Goal: Task Accomplishment & Management: Complete application form

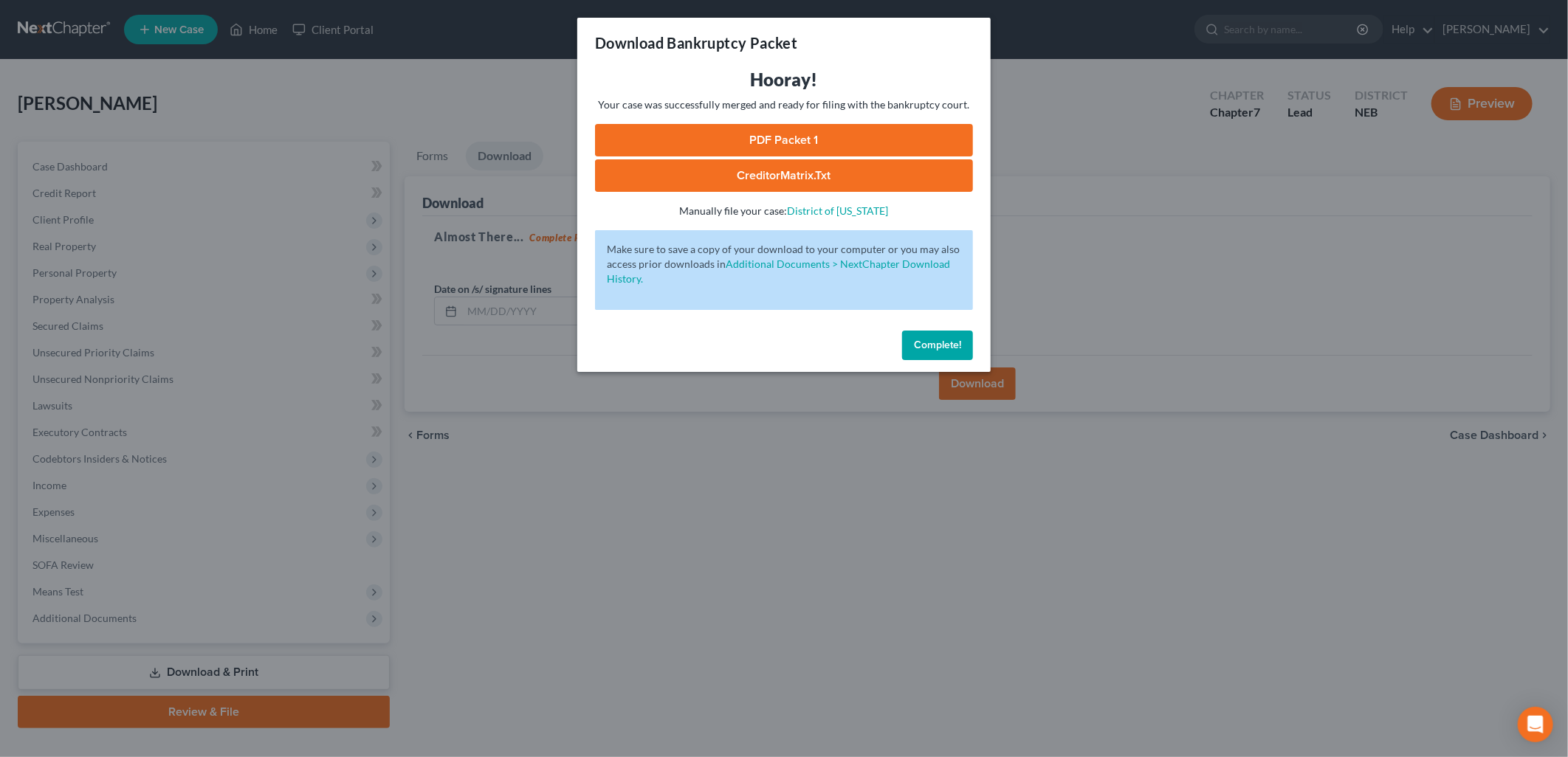
click at [934, 350] on span "Complete!" at bounding box center [938, 344] width 48 height 13
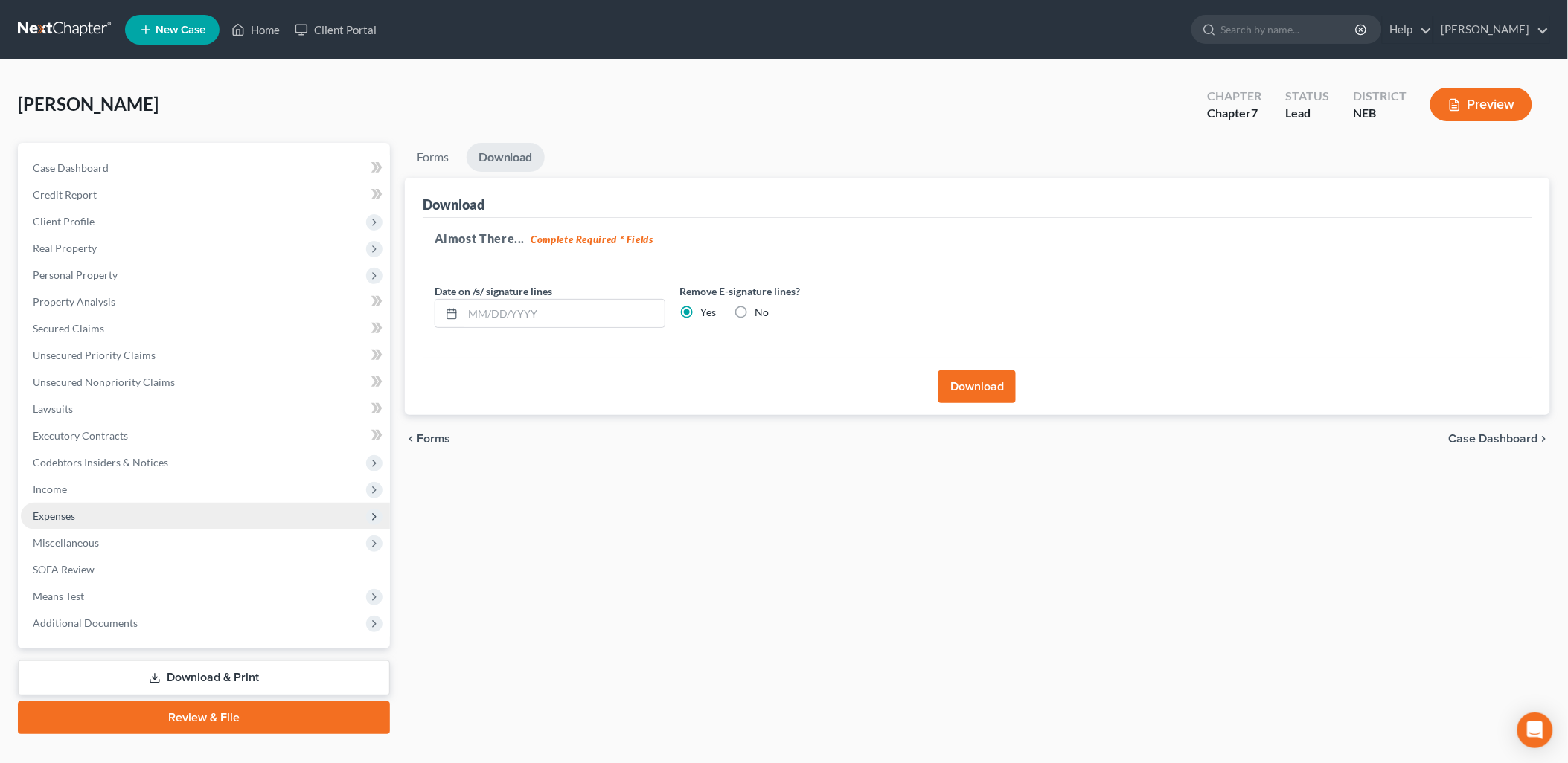
click at [76, 516] on span "Expenses" at bounding box center [205, 516] width 369 height 27
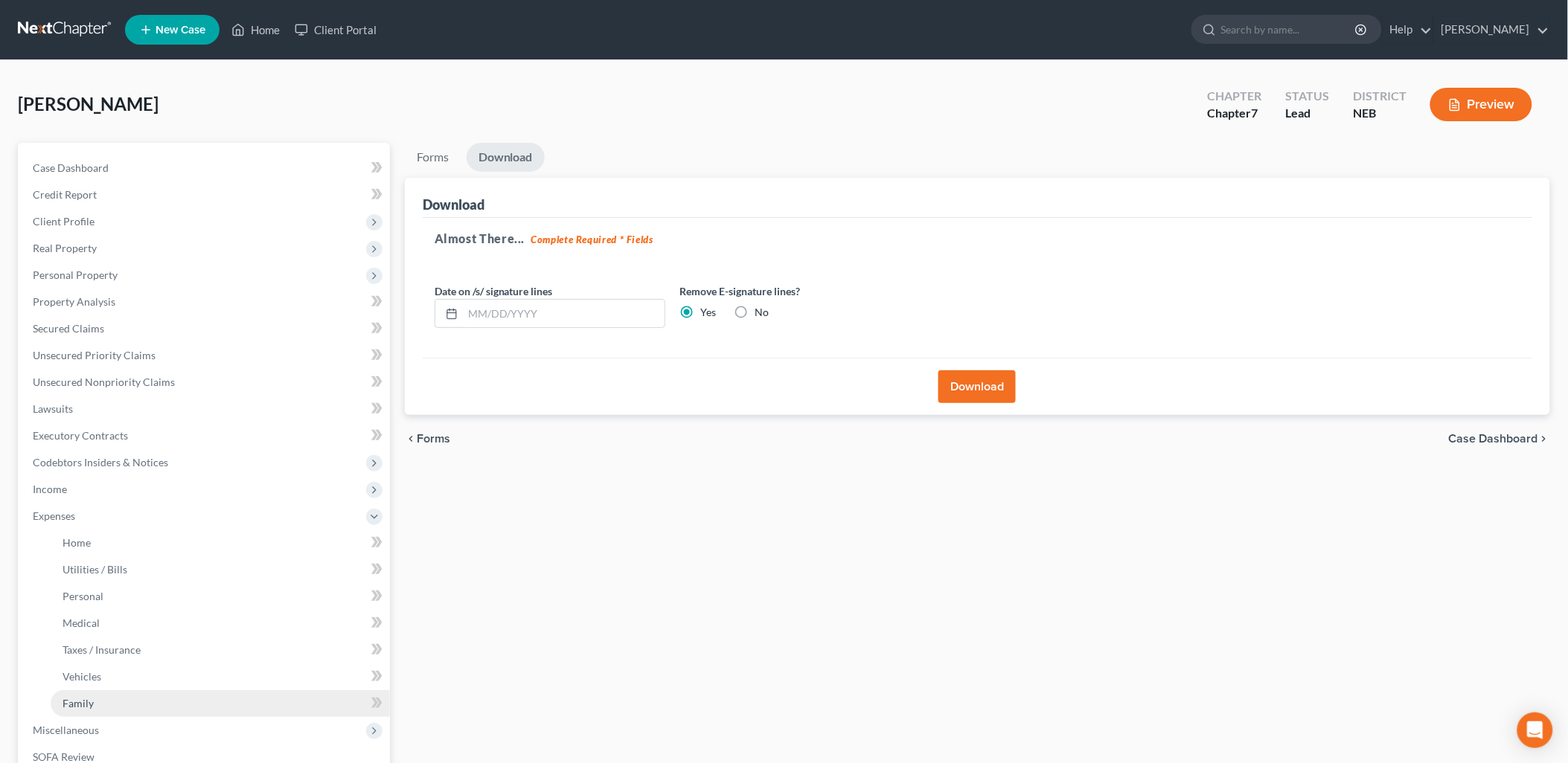
click at [104, 697] on link "Family" at bounding box center [220, 703] width 340 height 27
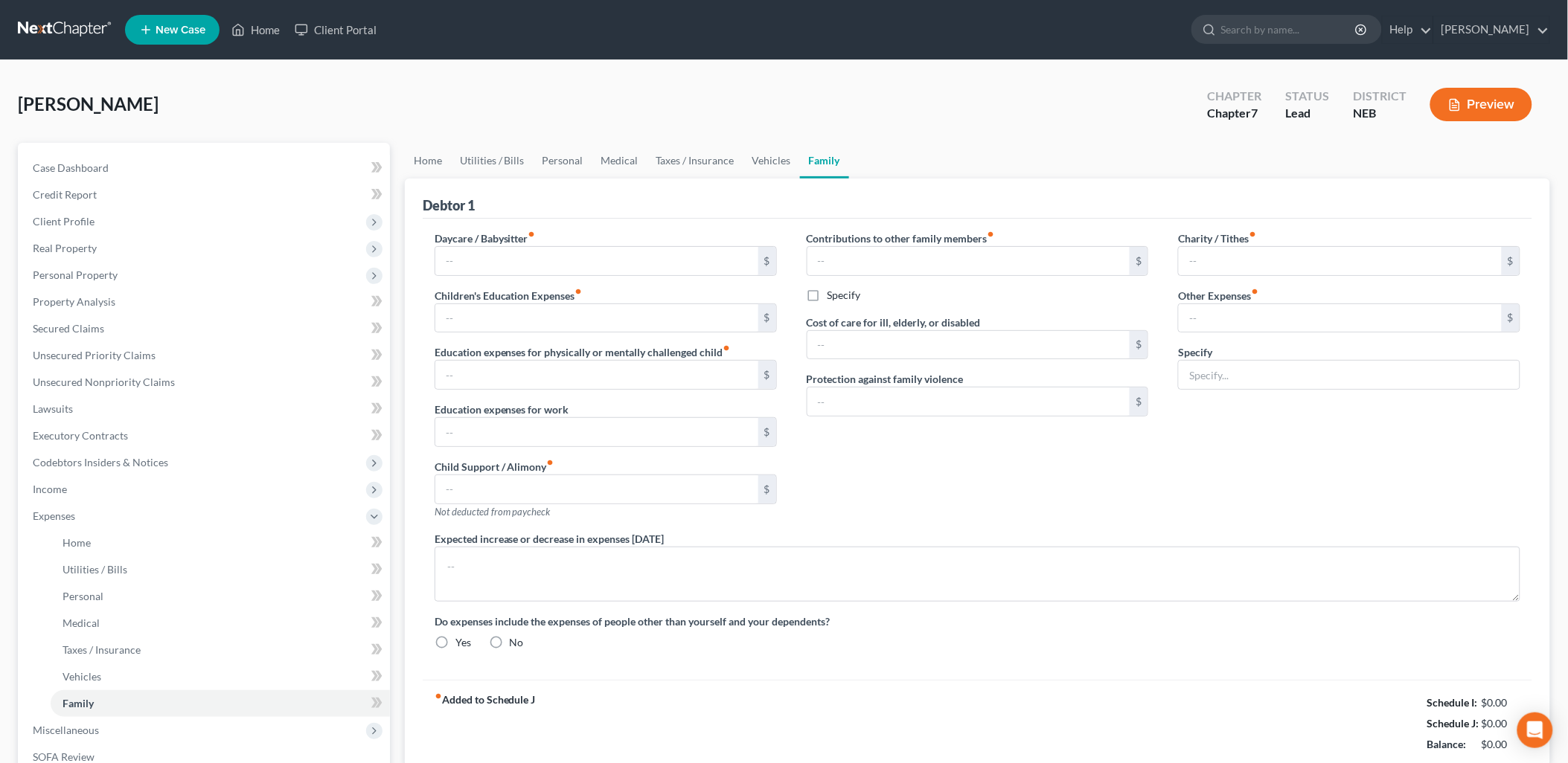
type input "0.00"
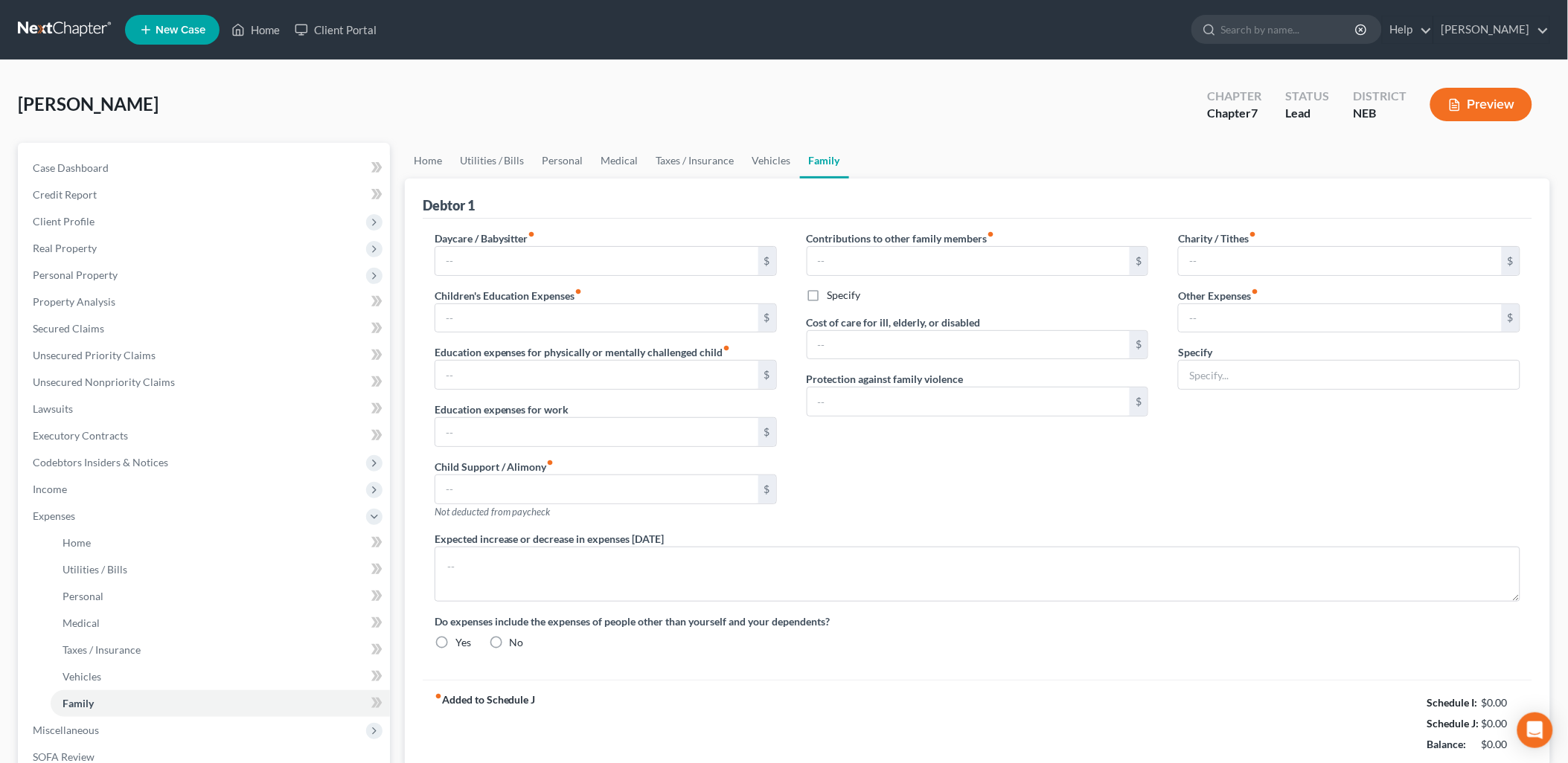
type input "0.00"
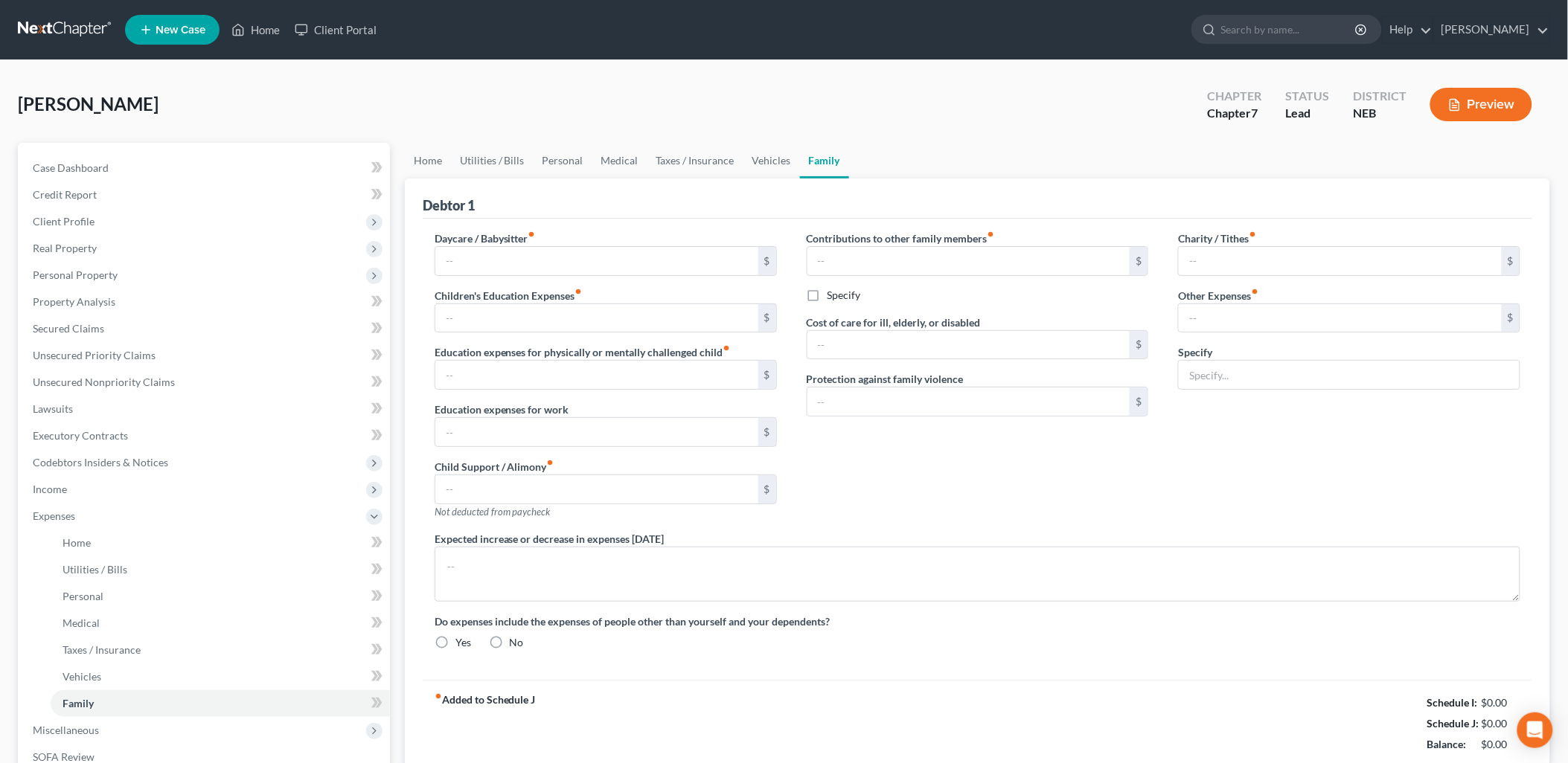
radio input "true"
click at [525, 306] on input "0.00" at bounding box center [597, 318] width 323 height 28
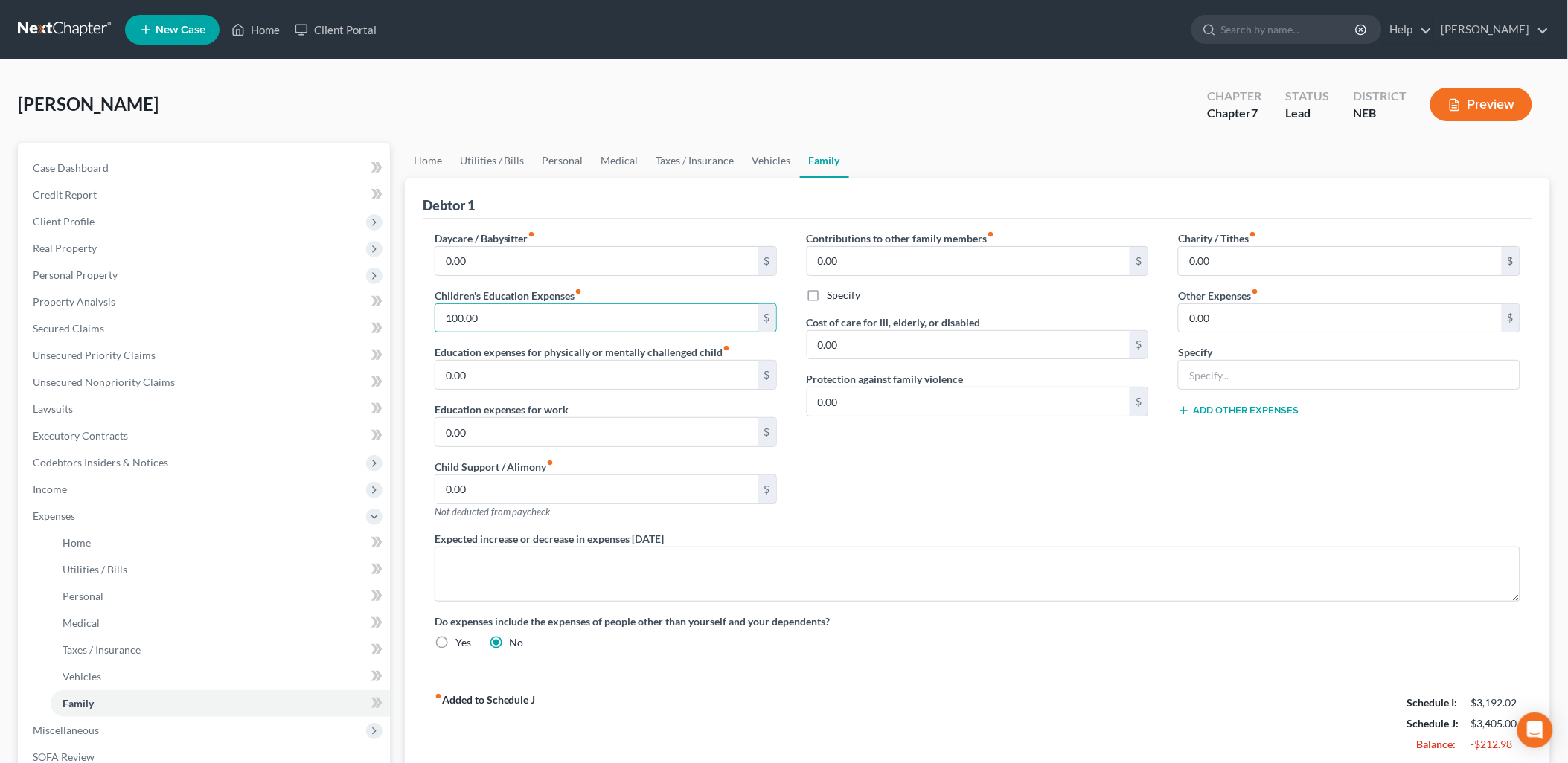
type input "100.00"
click at [634, 211] on div "Debtor 1" at bounding box center [978, 198] width 1110 height 40
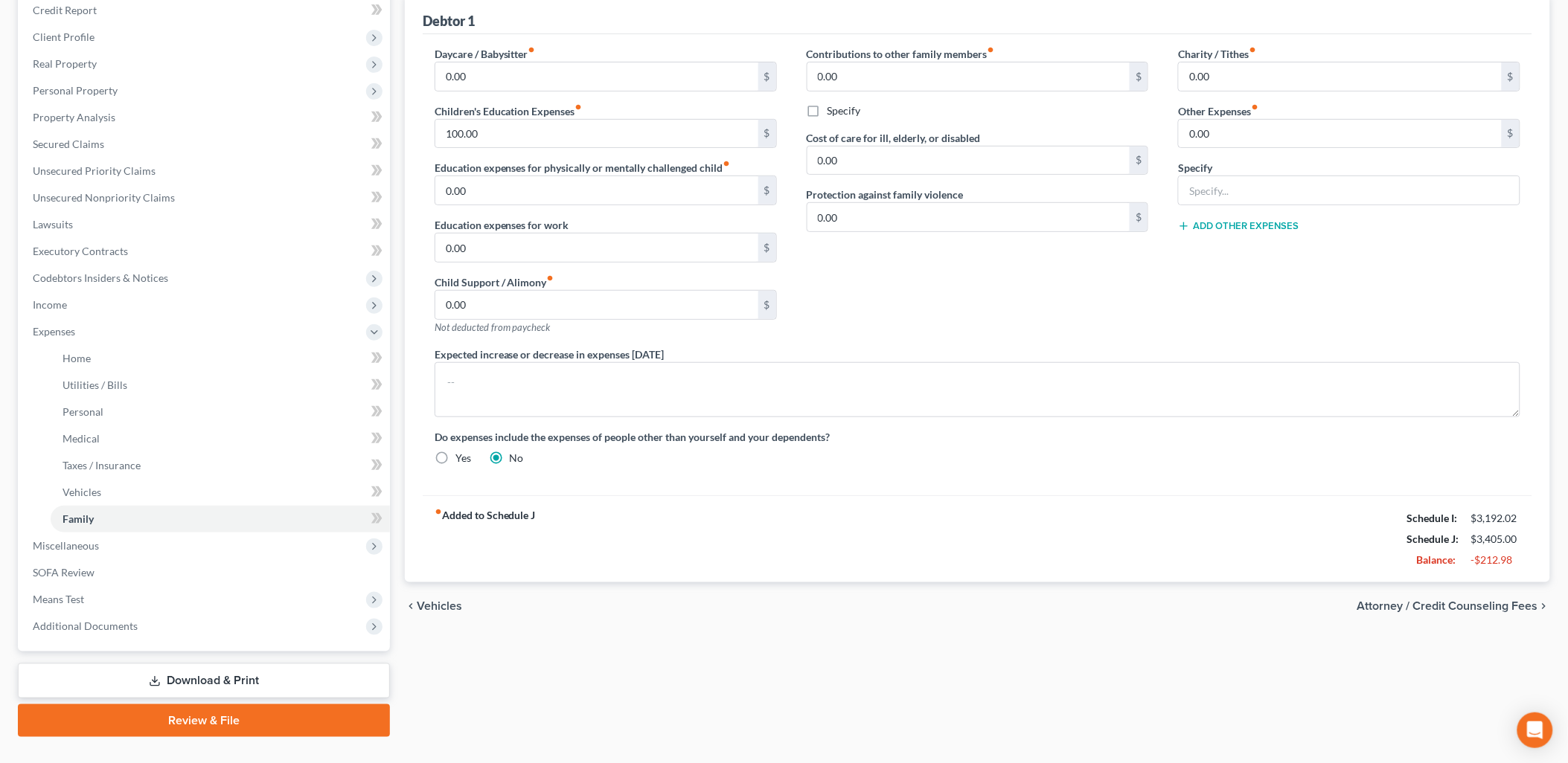
scroll to position [213, 0]
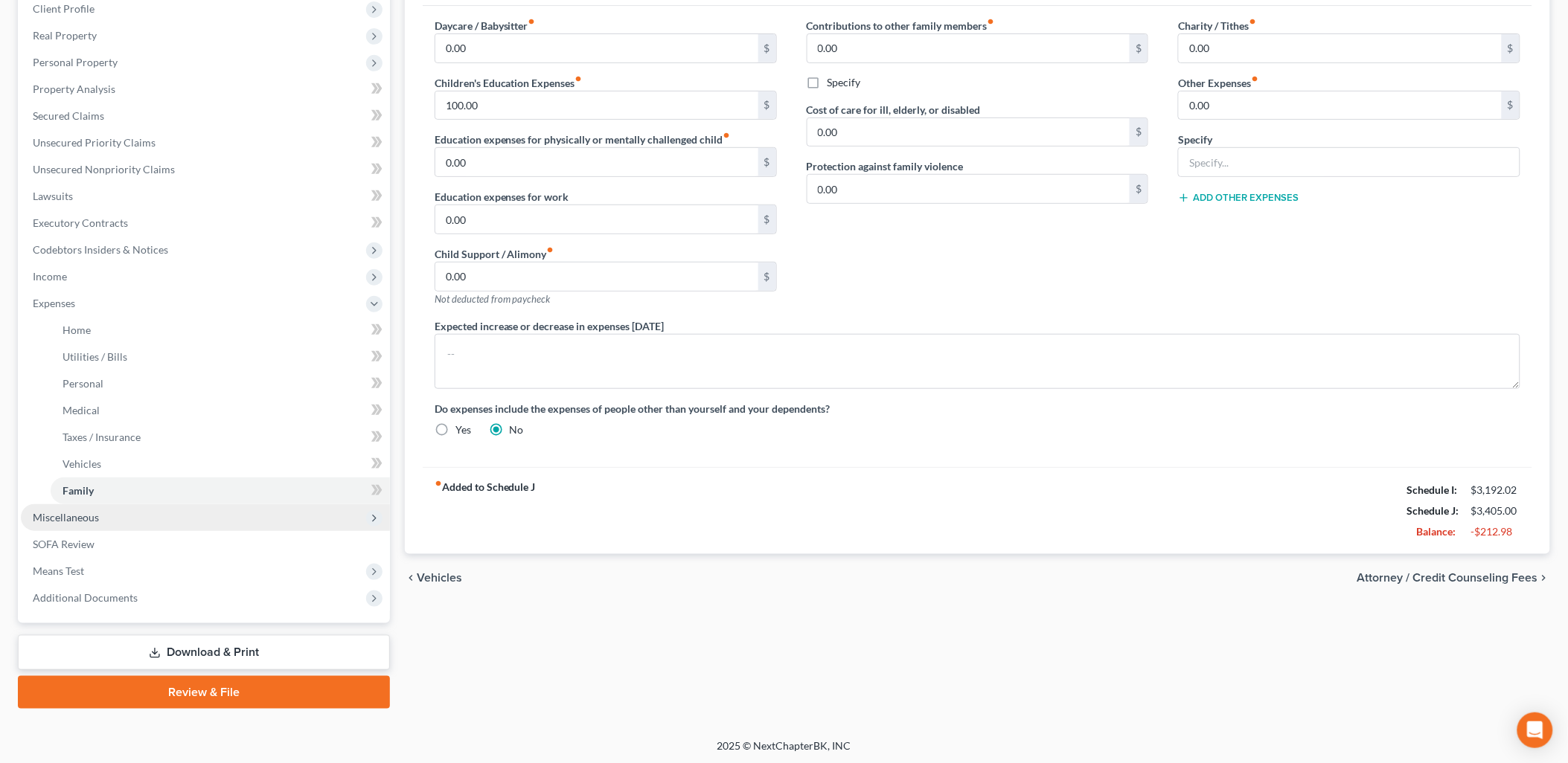
click at [116, 516] on span "Miscellaneous" at bounding box center [205, 517] width 369 height 27
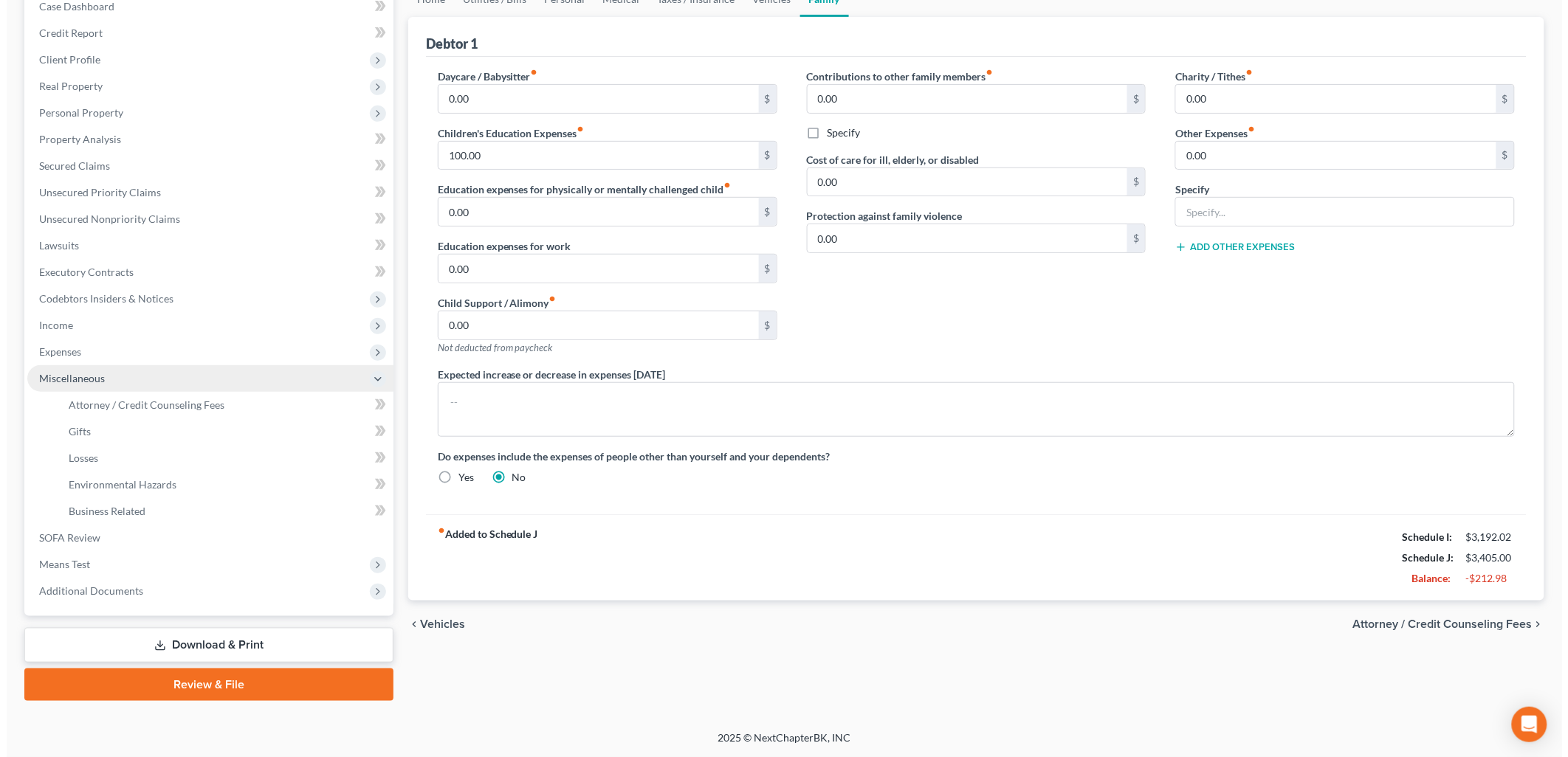
scroll to position [158, 0]
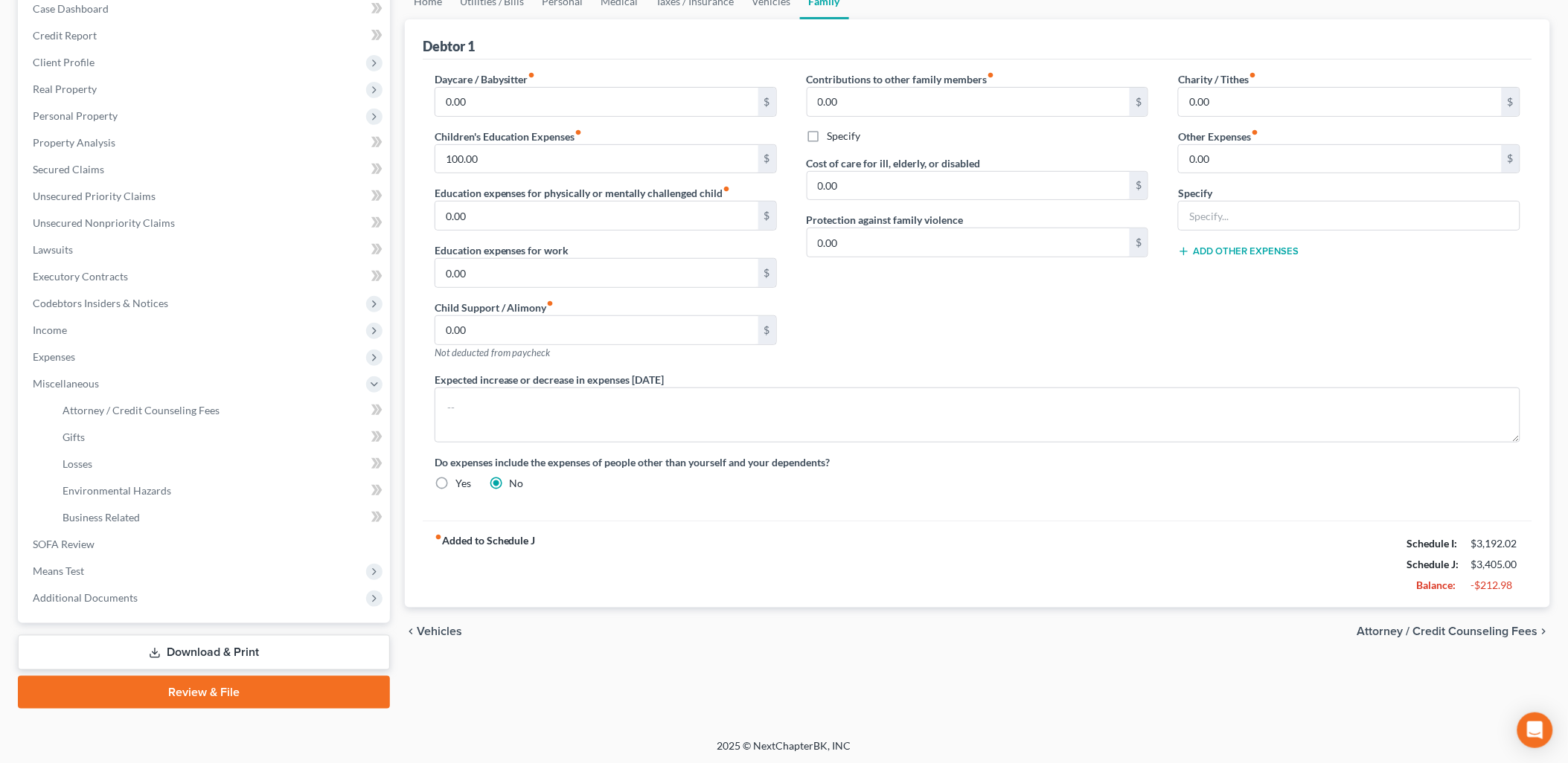
click at [284, 655] on link "Download & Print" at bounding box center [204, 652] width 372 height 35
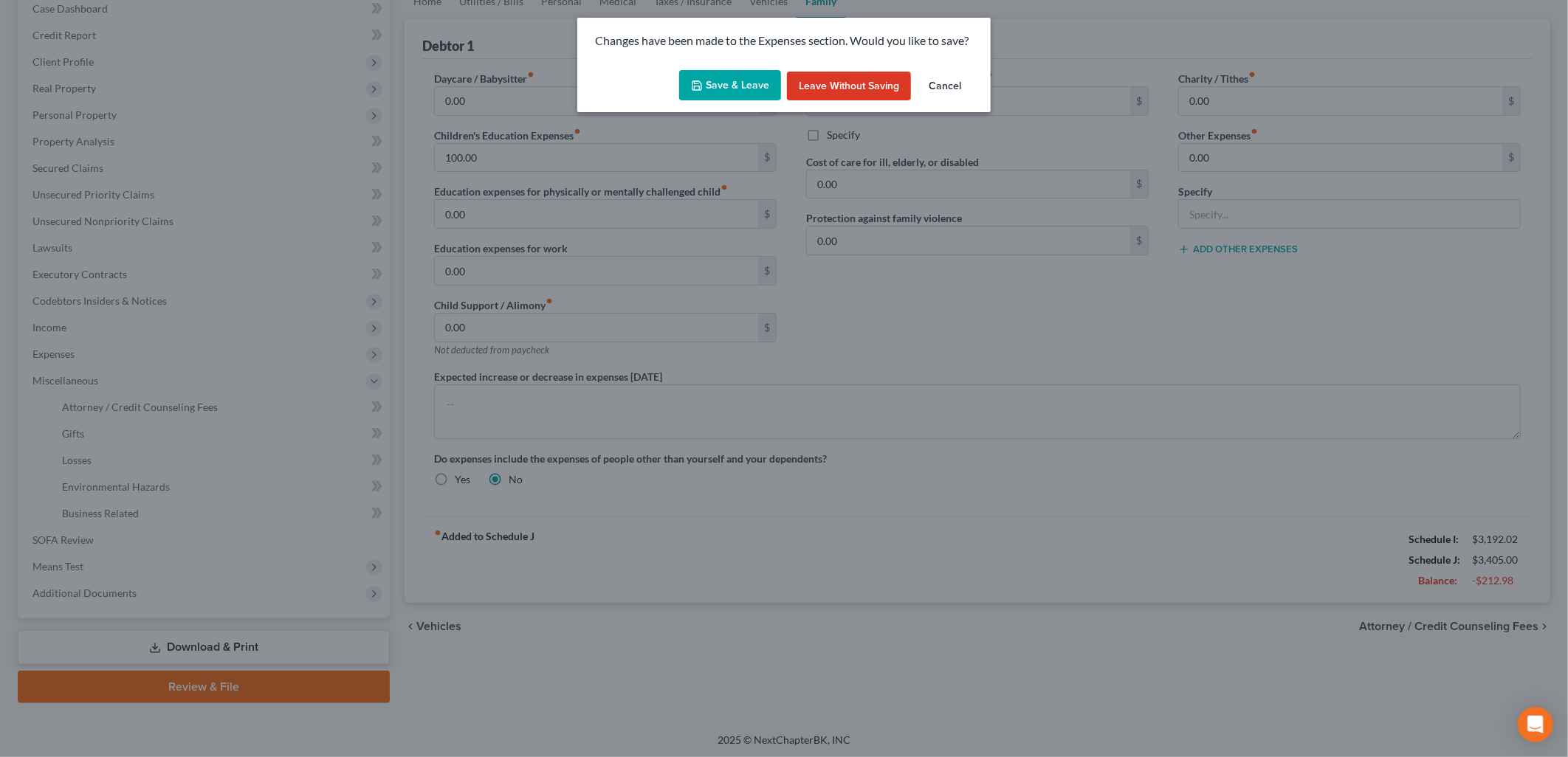
click at [750, 77] on button "Save & Leave" at bounding box center [730, 85] width 102 height 31
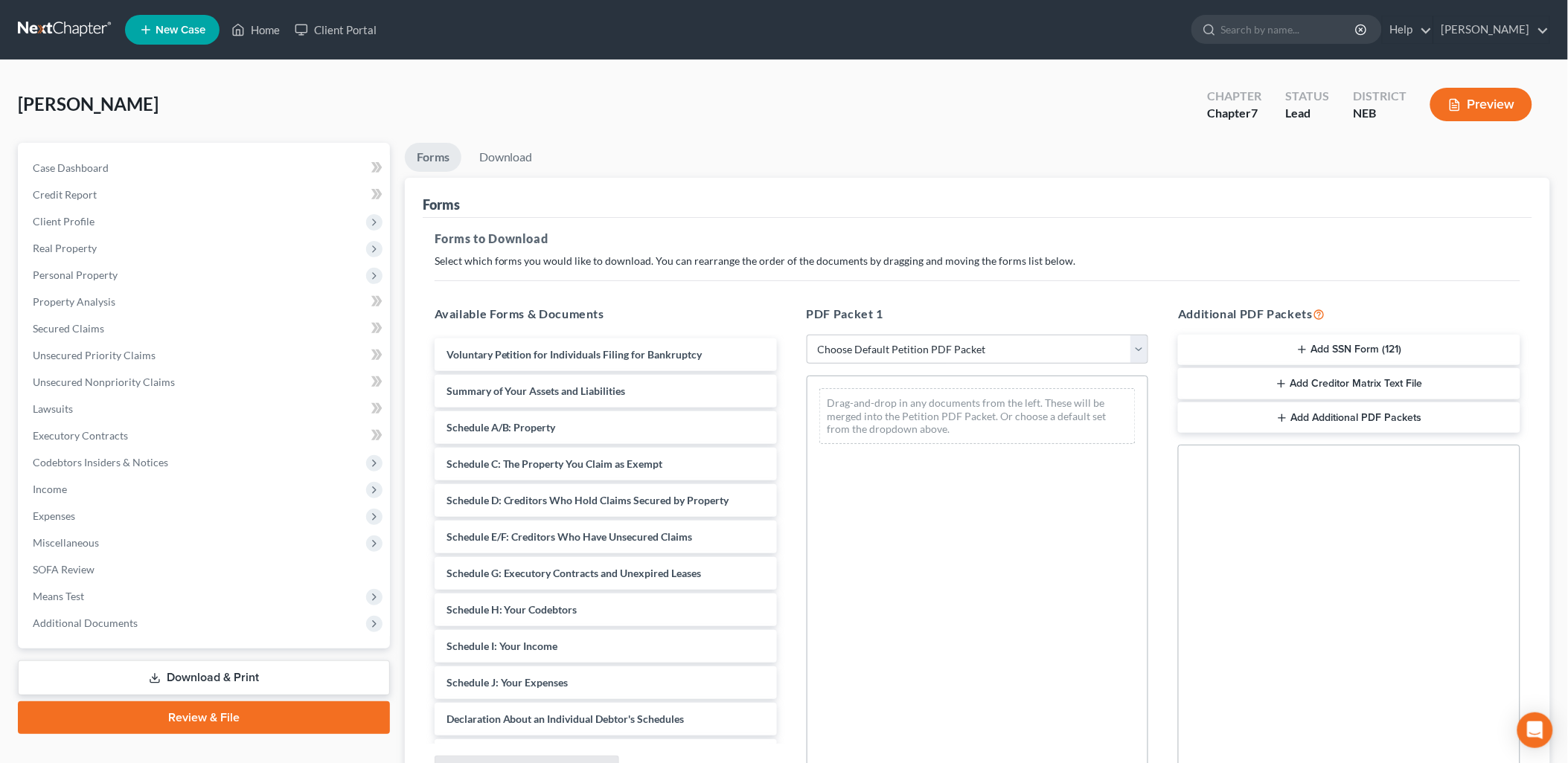
click at [246, 711] on link "Review & File" at bounding box center [204, 718] width 372 height 33
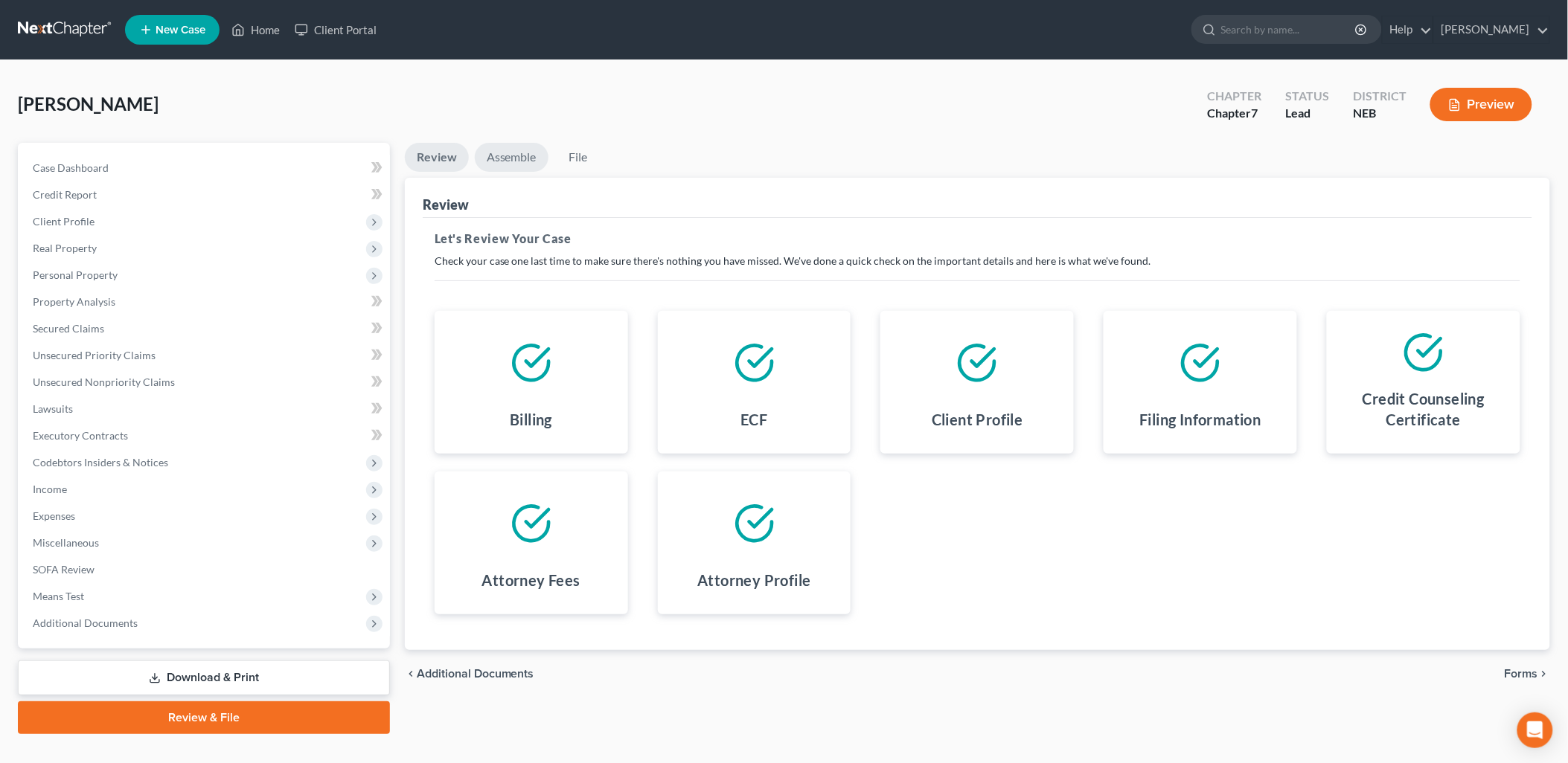
click at [521, 149] on link "Assemble" at bounding box center [512, 158] width 74 height 29
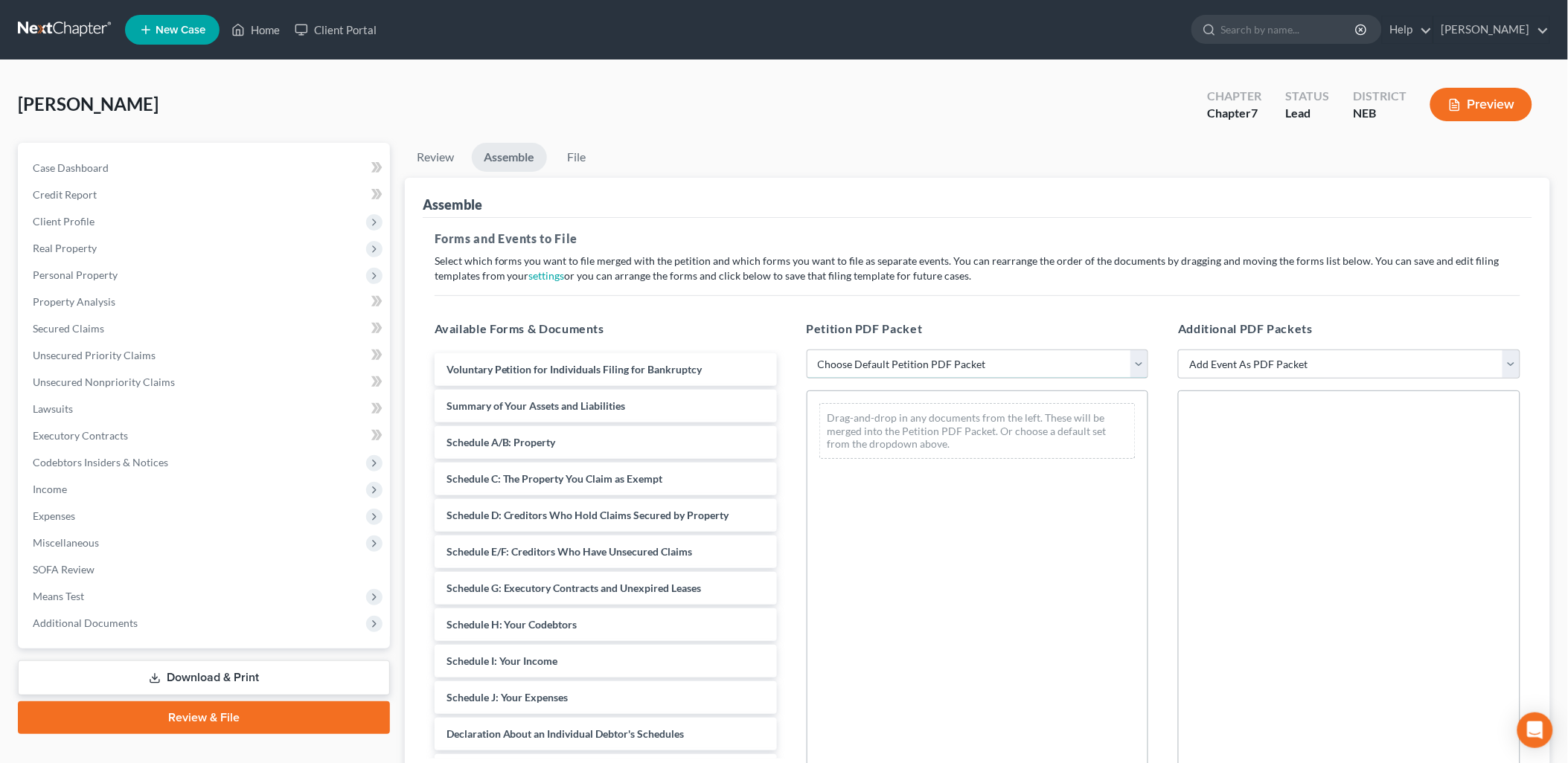
click at [864, 357] on select "Choose Default Petition PDF Packet Complete Bankruptcy Petition (all forms and …" at bounding box center [978, 364] width 342 height 30
select select "0"
click at [807, 350] on select "Choose Default Petition PDF Packet Complete Bankruptcy Petition (all forms and …" at bounding box center [978, 364] width 342 height 30
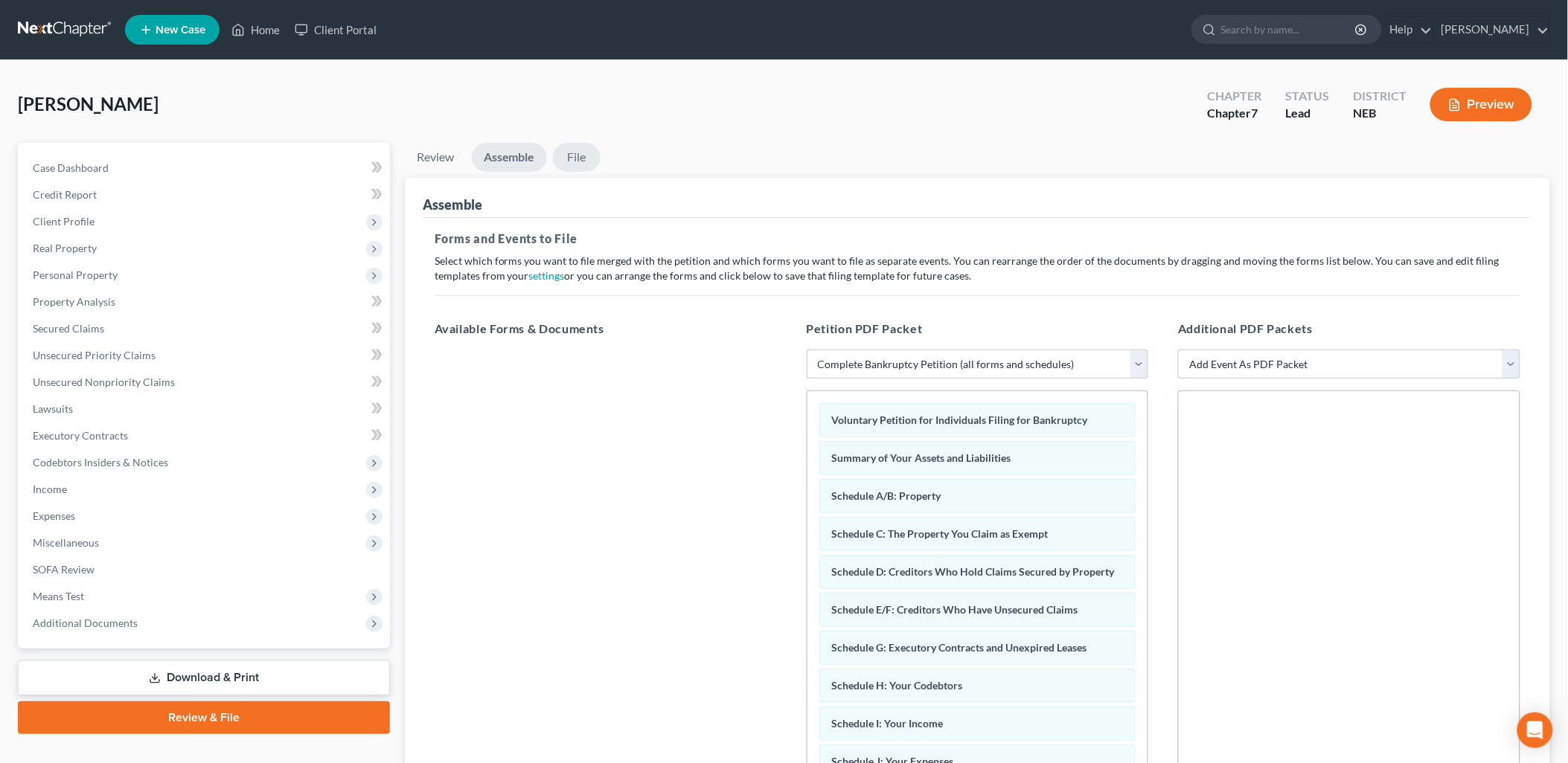
click at [570, 149] on link "File" at bounding box center [577, 158] width 48 height 29
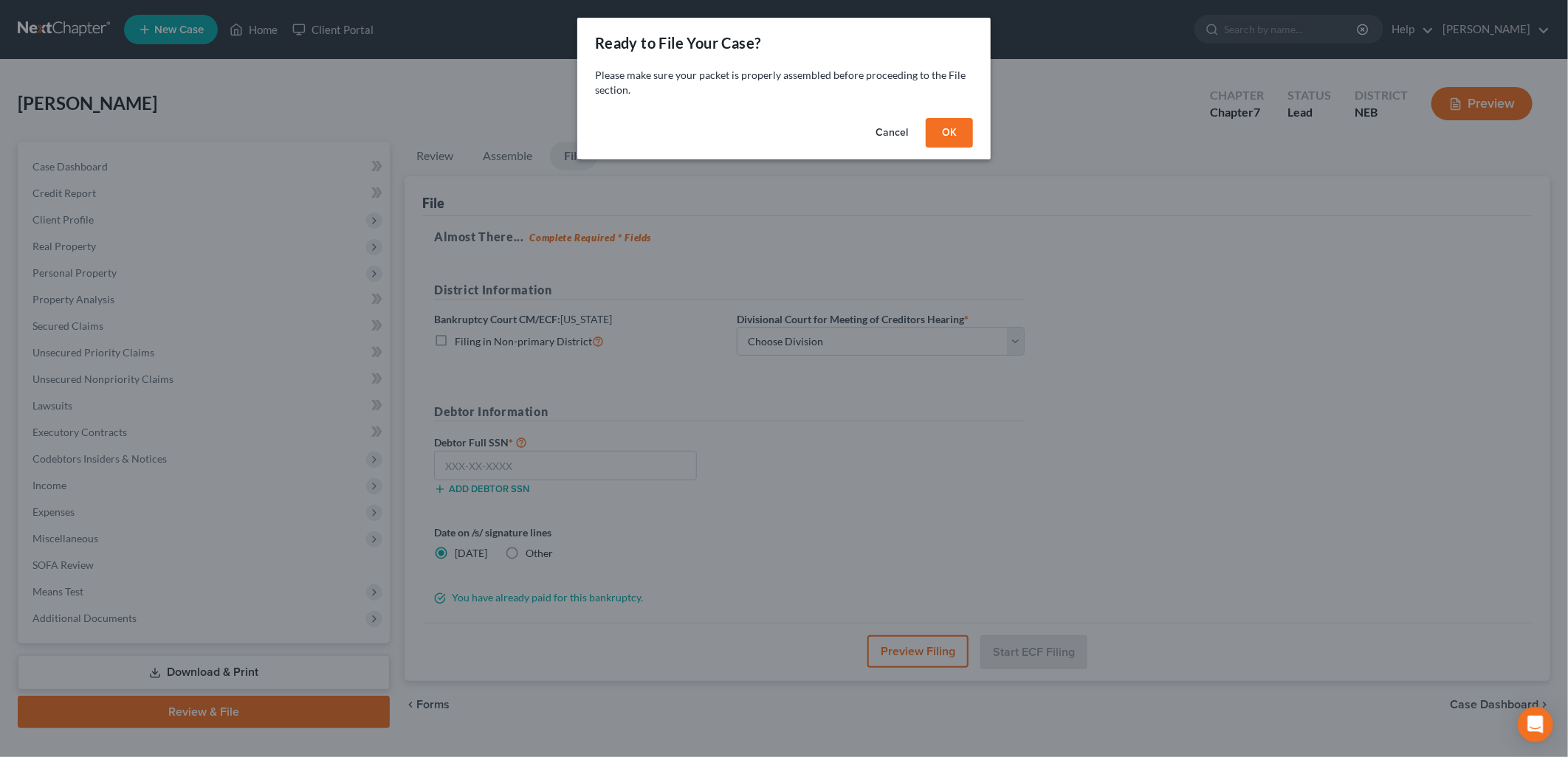
click at [939, 128] on button "OK" at bounding box center [949, 133] width 48 height 30
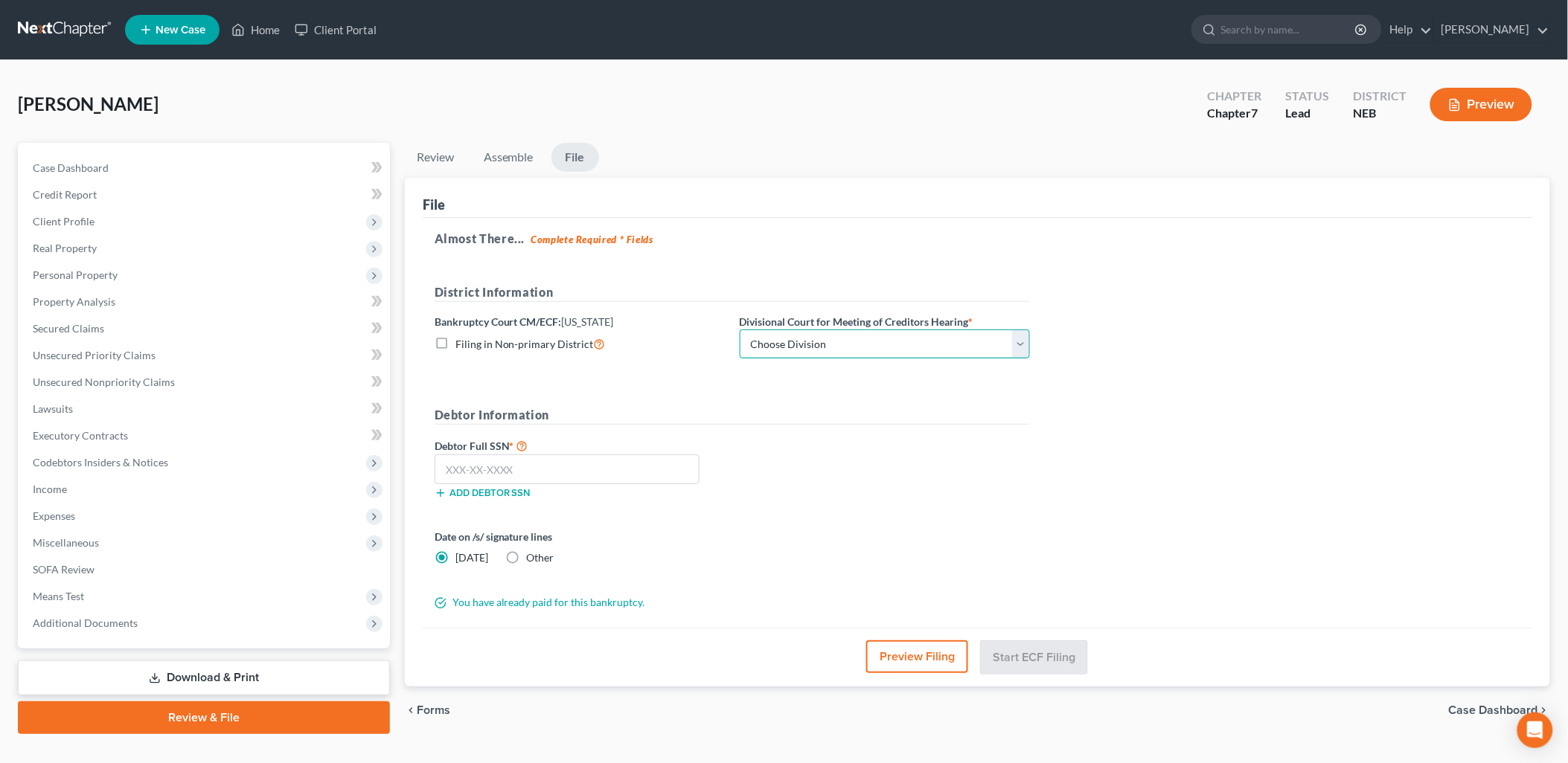
drag, startPoint x: 837, startPoint y: 334, endPoint x: 840, endPoint y: 351, distance: 17.3
click at [837, 334] on select "Choose Division Lincoln Omaha" at bounding box center [884, 344] width 290 height 30
select select "0"
click at [739, 329] on select "Choose Division Lincoln Omaha" at bounding box center [884, 344] width 290 height 30
click at [625, 469] on input "text" at bounding box center [567, 469] width 265 height 30
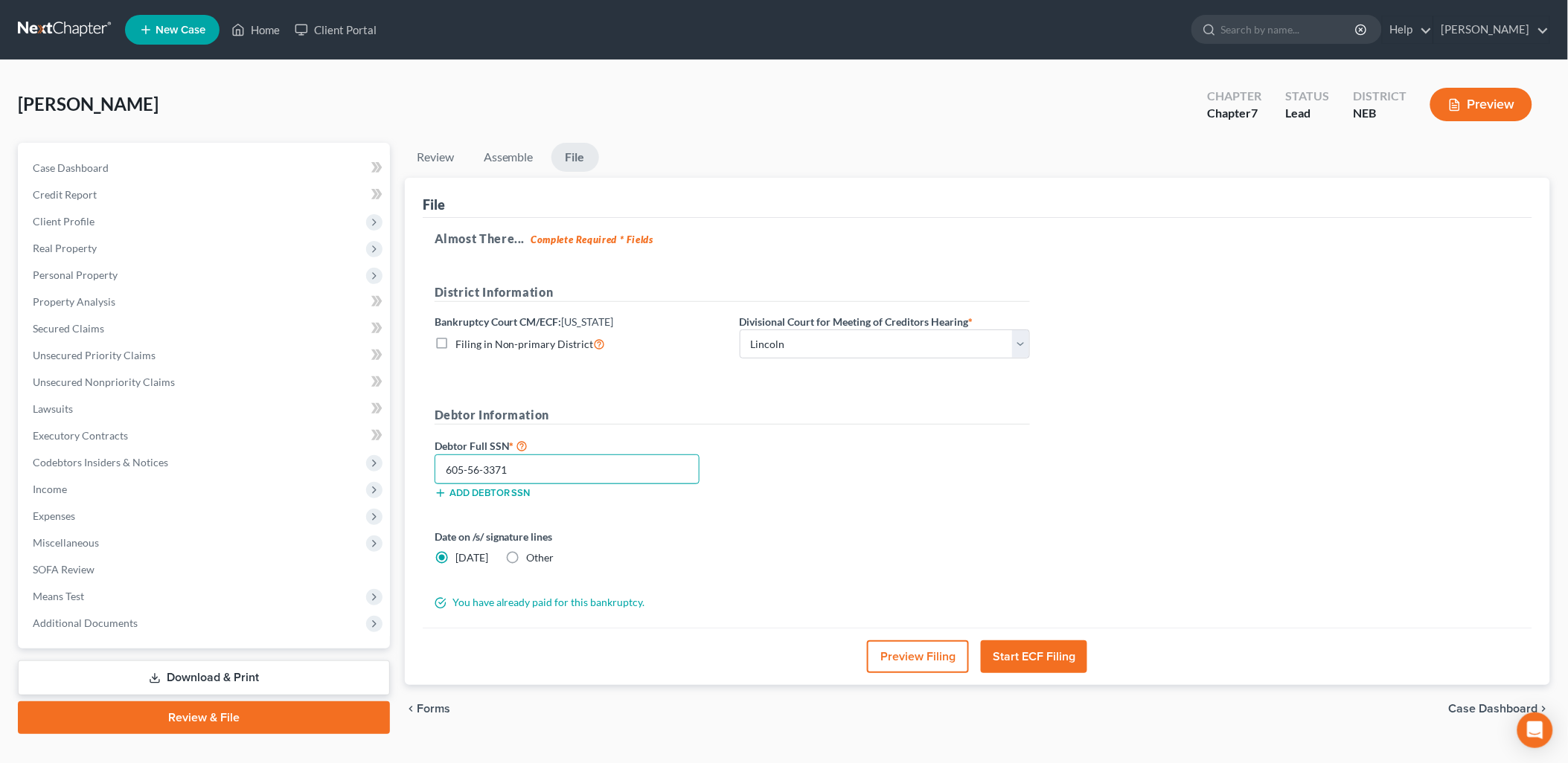
type input "605-56-3371"
click at [1046, 656] on button "Start ECF Filing" at bounding box center [1034, 657] width 106 height 33
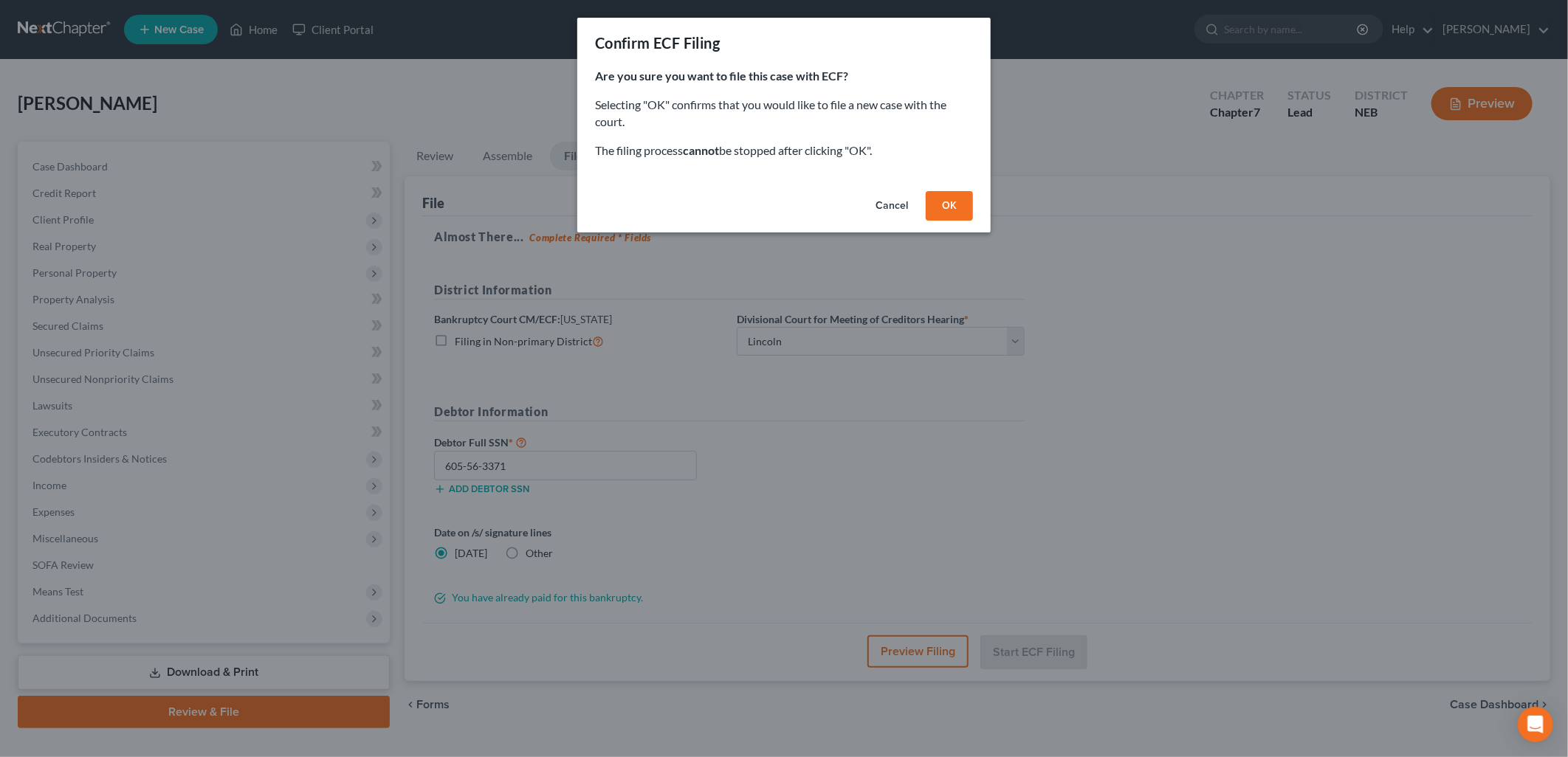
click at [961, 203] on button "OK" at bounding box center [949, 206] width 48 height 30
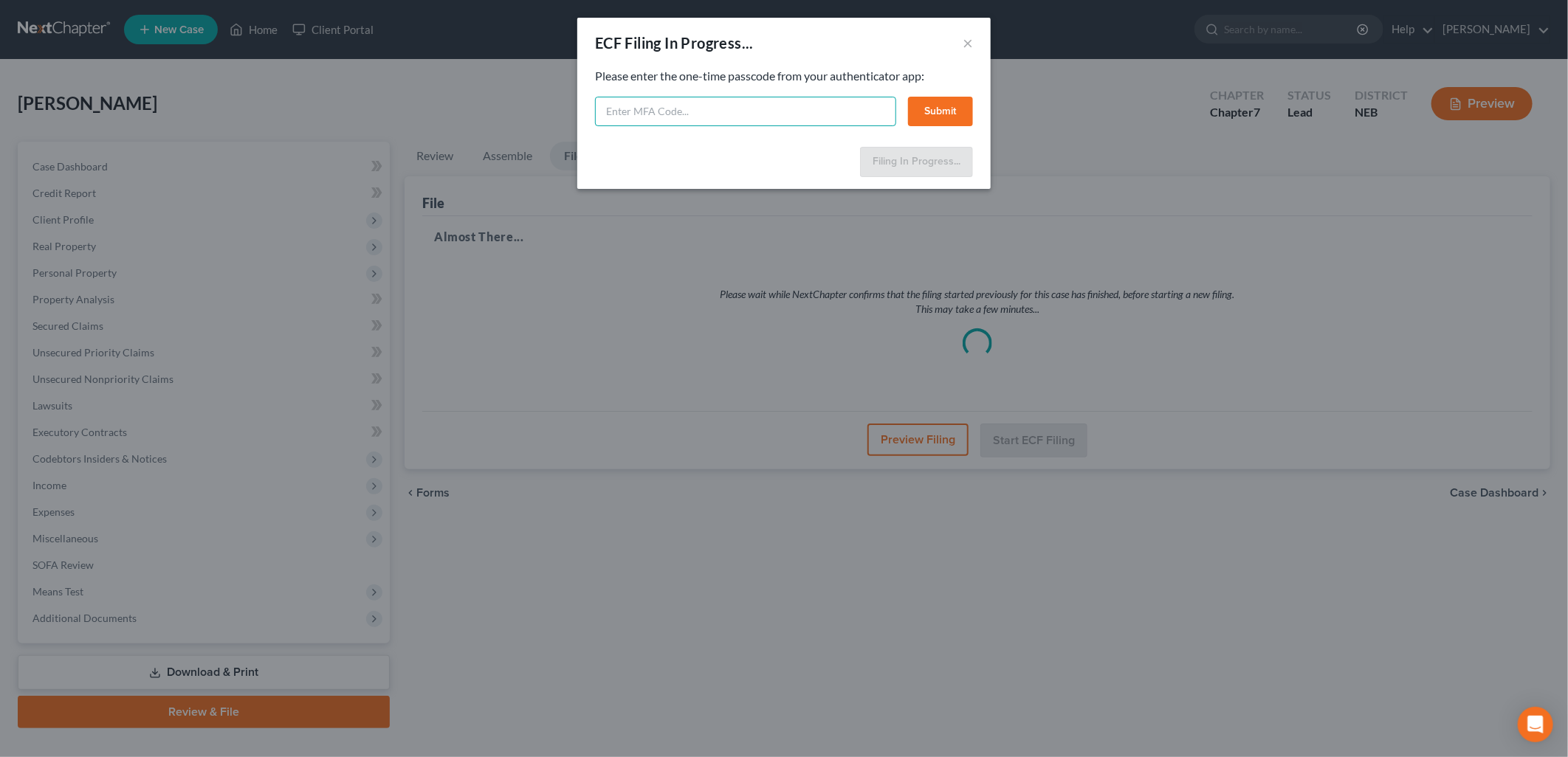
click at [637, 118] on input "text" at bounding box center [745, 111] width 301 height 30
type input "213147"
click at [941, 115] on button "Submit" at bounding box center [940, 111] width 65 height 30
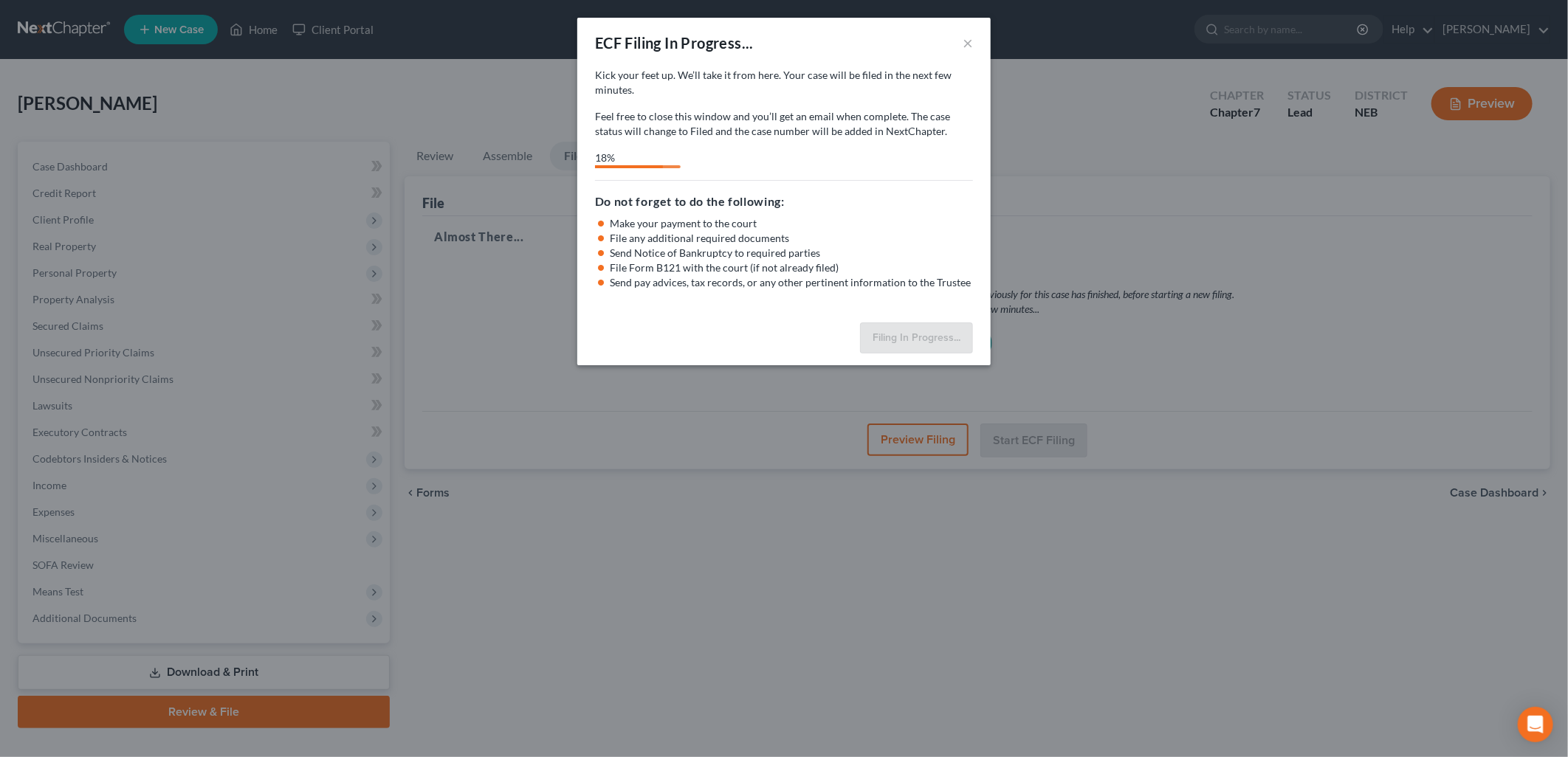
select select "0"
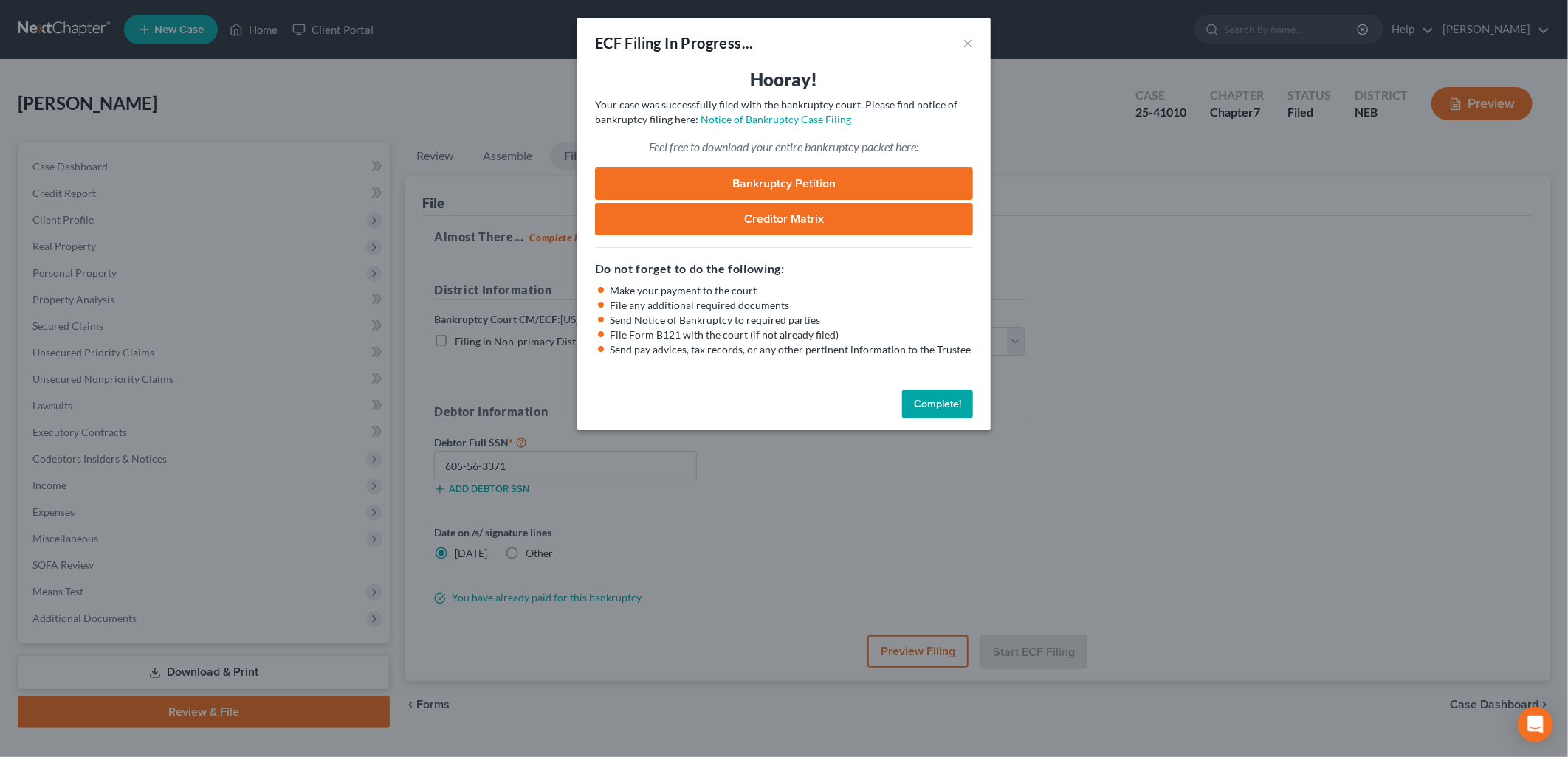
click at [884, 181] on link "Bankruptcy Petition" at bounding box center [784, 184] width 378 height 32
click at [926, 404] on button "Complete!" at bounding box center [937, 404] width 71 height 30
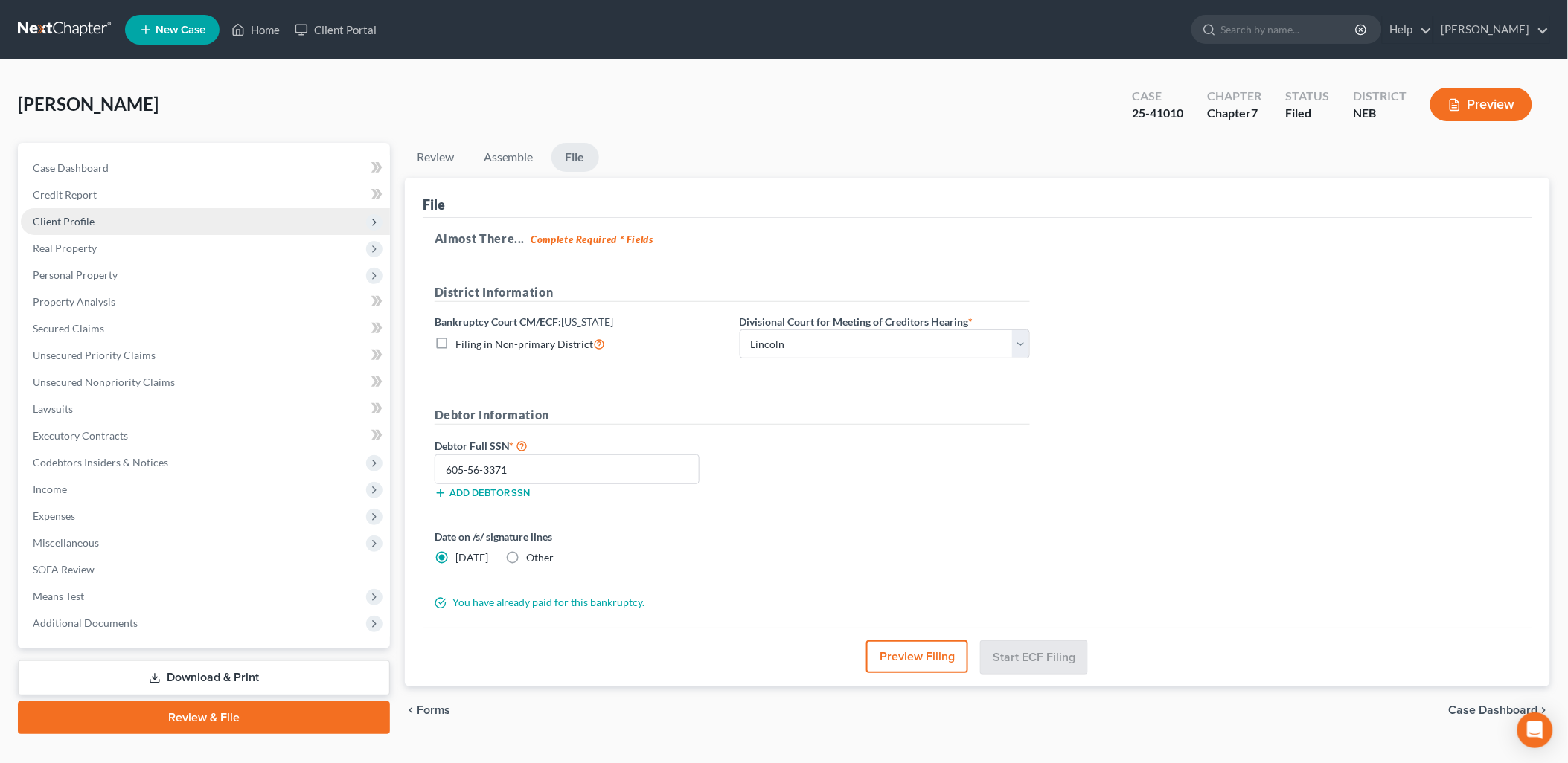
click at [82, 219] on span "Client Profile" at bounding box center [63, 221] width 62 height 13
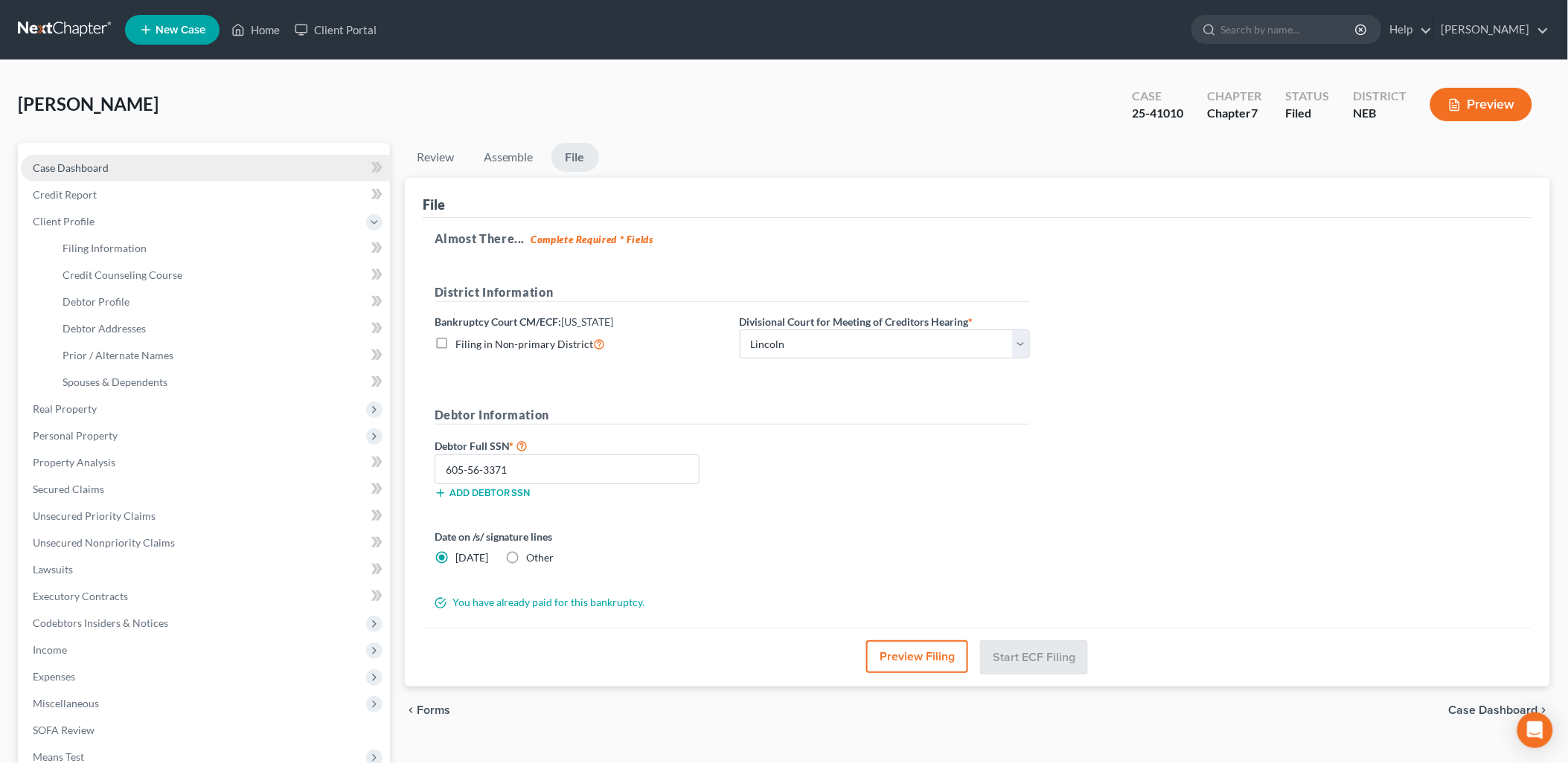
click at [84, 159] on link "Case Dashboard" at bounding box center [205, 167] width 369 height 27
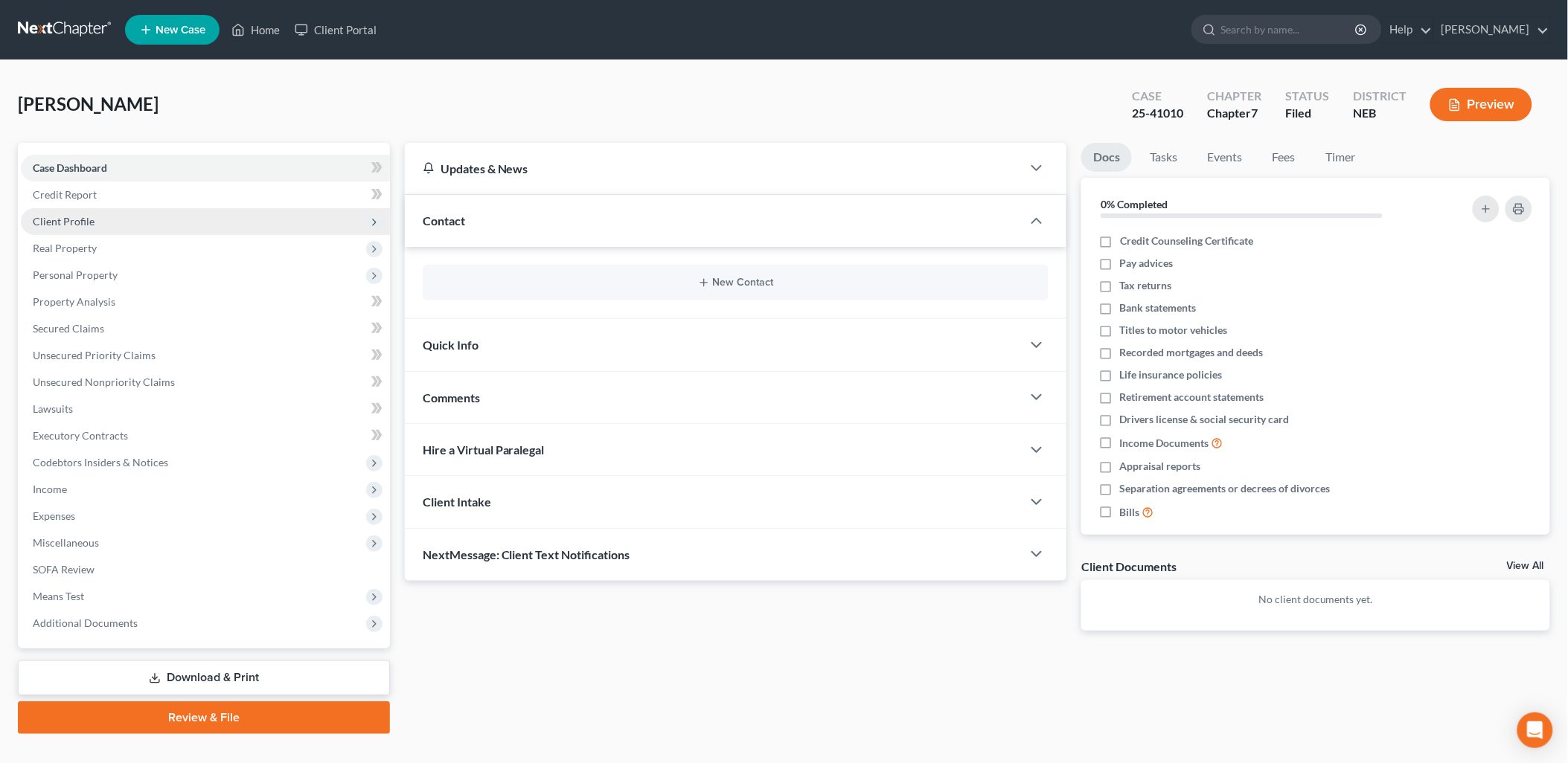
click at [86, 220] on span "Client Profile" at bounding box center [63, 221] width 62 height 13
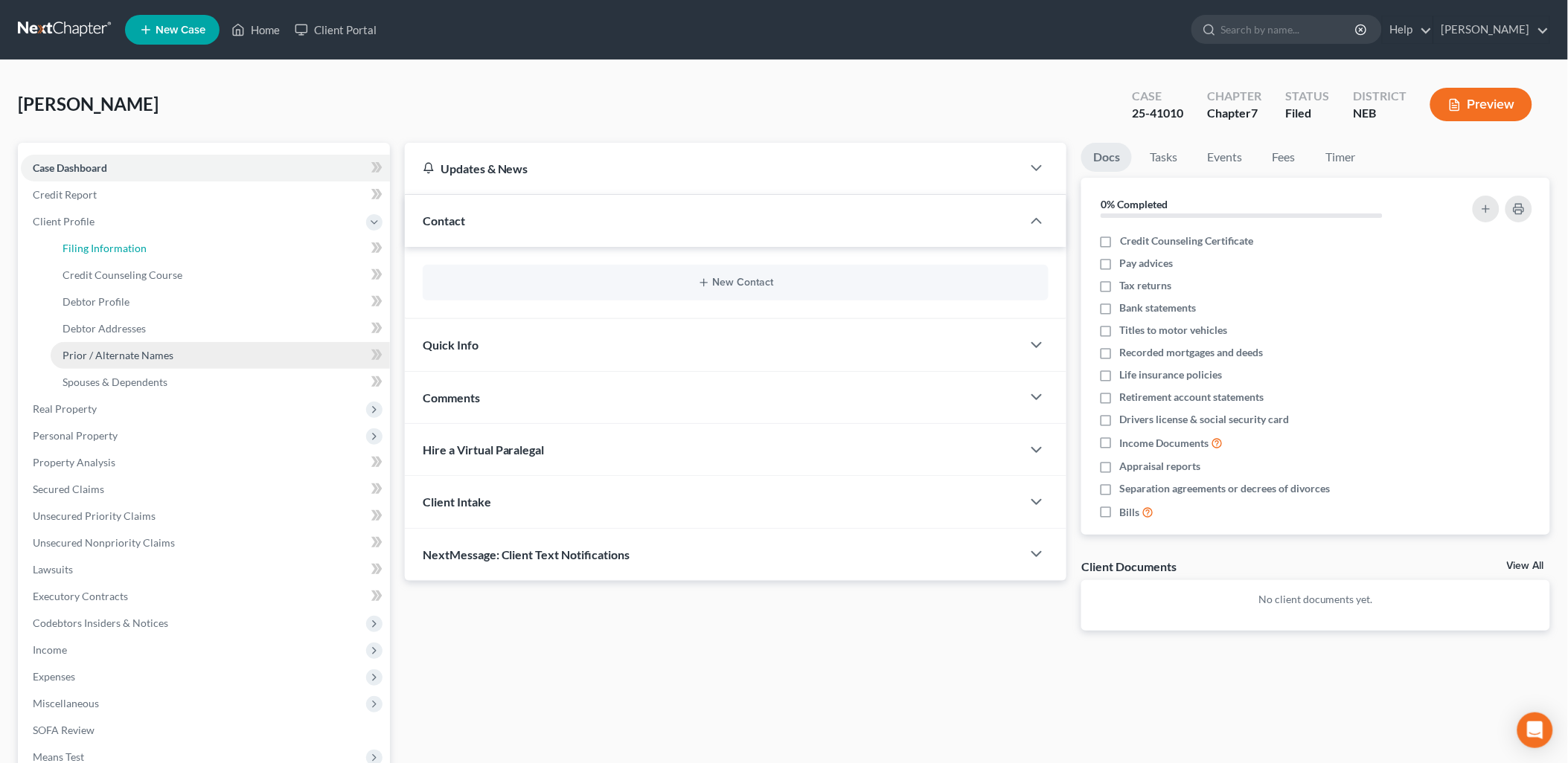
click at [90, 246] on span "Filing Information" at bounding box center [105, 248] width 84 height 13
select select "1"
select select "0"
select select "30"
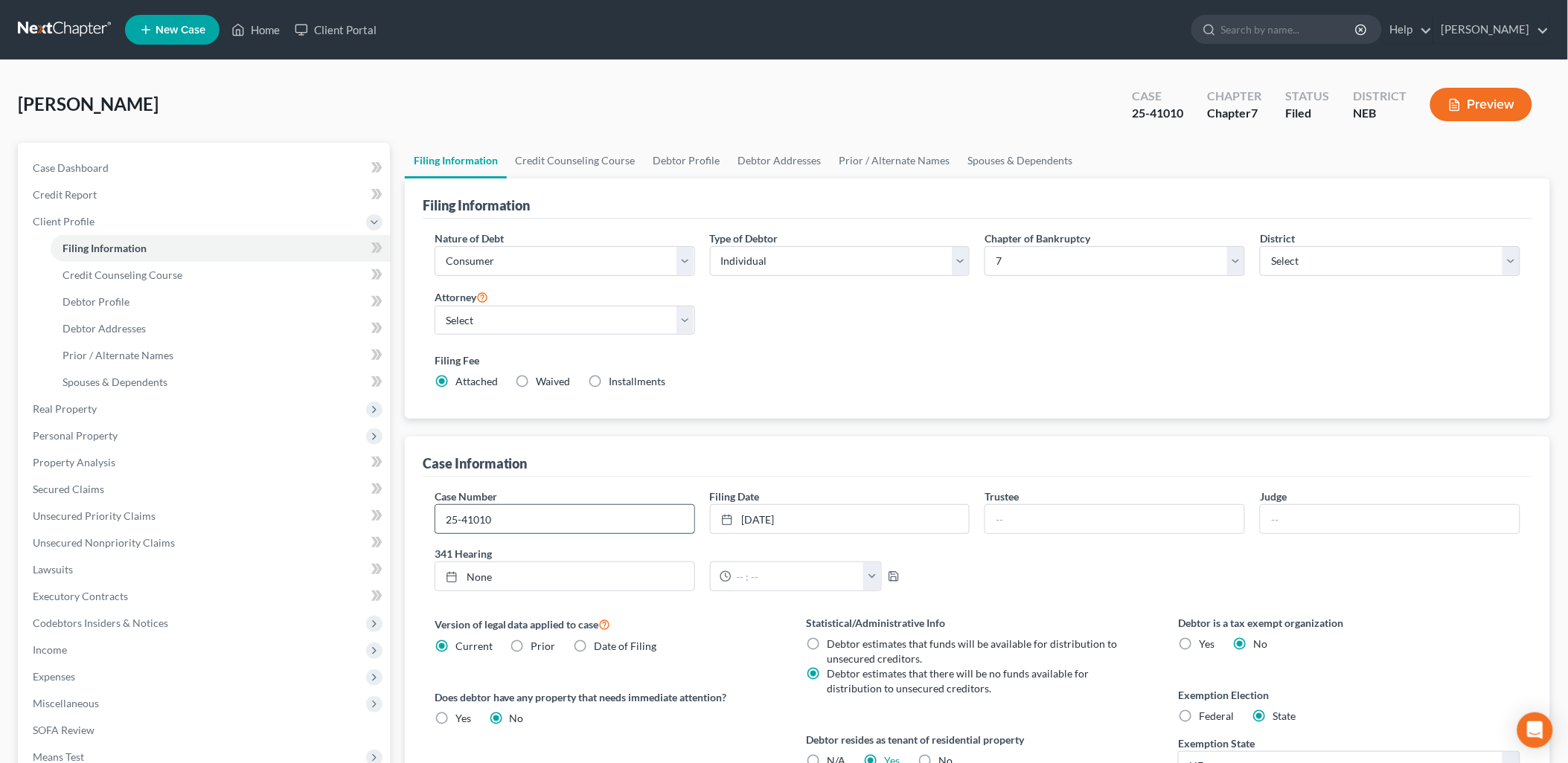
drag, startPoint x: 508, startPoint y: 523, endPoint x: 460, endPoint y: 520, distance: 48.1
click at [460, 520] on input "25-41010" at bounding box center [565, 519] width 259 height 28
drag, startPoint x: 1189, startPoint y: 114, endPoint x: 1151, endPoint y: 115, distance: 38.0
click at [1151, 115] on div "Case 25-41010" at bounding box center [1158, 105] width 75 height 44
copy div "41010"
